Goal: Obtain resource: Obtain resource

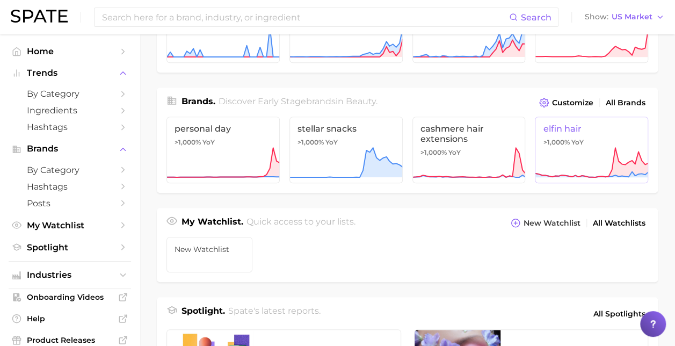
scroll to position [215, 0]
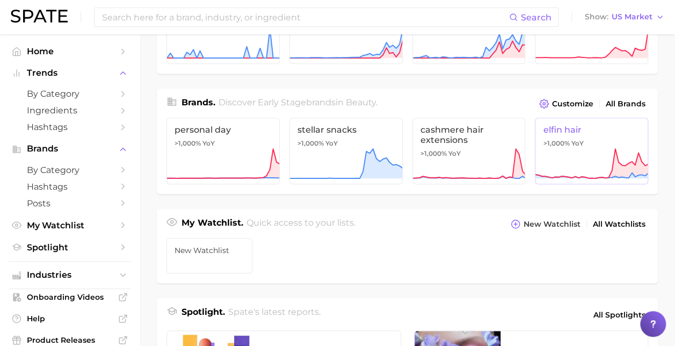
click at [576, 125] on span "elfin hair" at bounding box center [591, 130] width 97 height 10
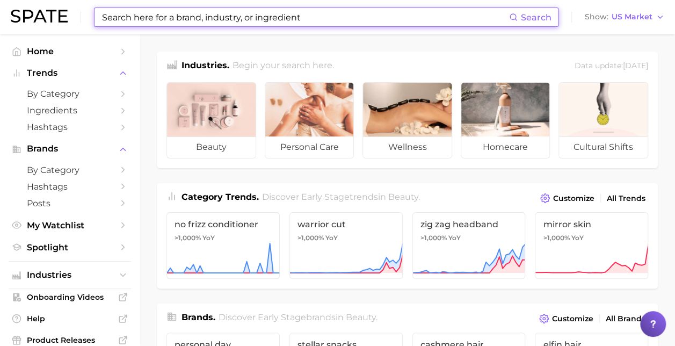
click at [327, 16] on input at bounding box center [305, 17] width 408 height 18
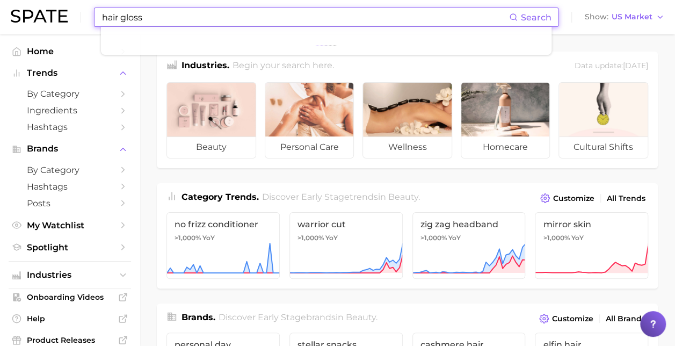
type input "hair gloss"
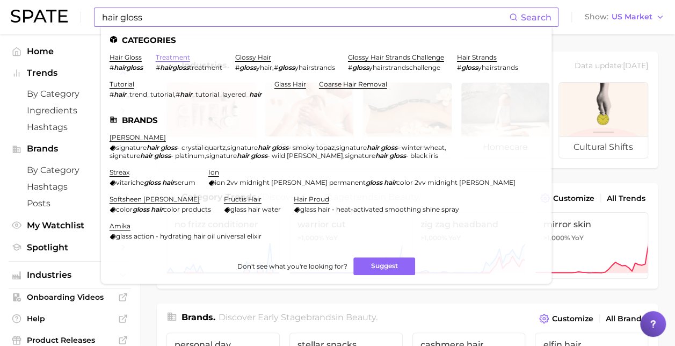
click at [170, 57] on link "treatment" at bounding box center [173, 57] width 34 height 8
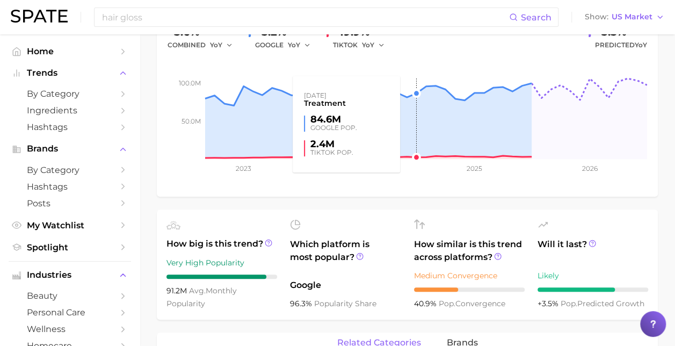
scroll to position [107, 0]
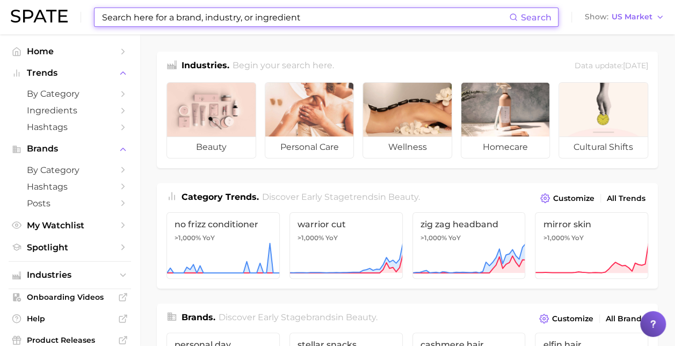
click at [220, 16] on input at bounding box center [305, 17] width 408 height 18
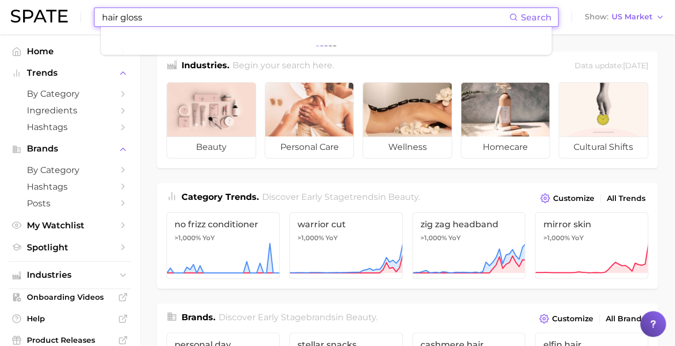
type input "hair gloss"
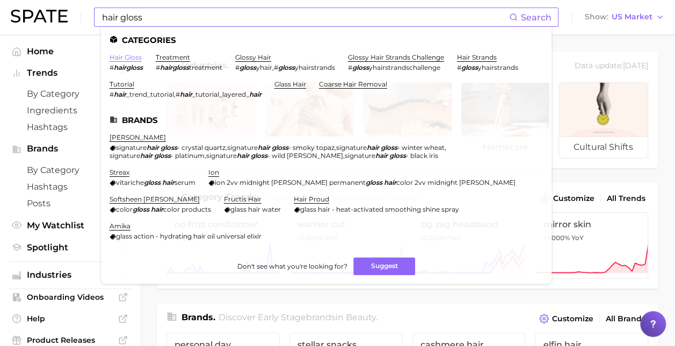
click at [132, 57] on link "hair gloss" at bounding box center [126, 57] width 32 height 8
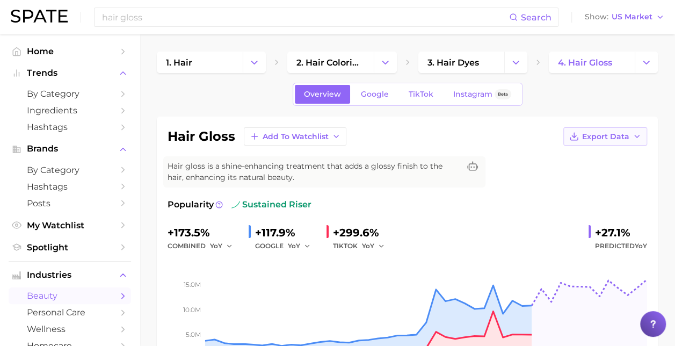
click at [613, 135] on span "Export Data" at bounding box center [605, 136] width 47 height 9
click at [590, 172] on span "Time Series Image" at bounding box center [583, 175] width 72 height 9
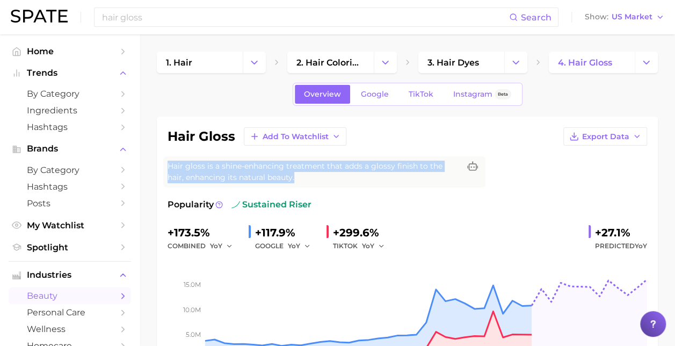
drag, startPoint x: 172, startPoint y: 162, endPoint x: 284, endPoint y: 179, distance: 112.5
click at [284, 179] on span "Hair gloss is a shine-enhancing treatment that adds a glossy finish to the hair…" at bounding box center [314, 172] width 292 height 23
copy span "Hair gloss is a shine-enhancing treatment that adds a glossy finish to the hair…"
